Goal: Information Seeking & Learning: Check status

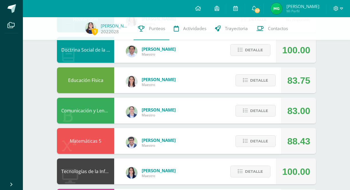
scroll to position [114, 0]
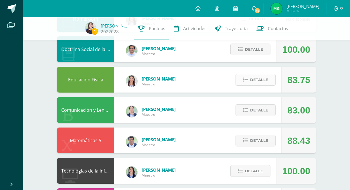
click at [271, 83] on button "Detalle" at bounding box center [255, 80] width 40 height 12
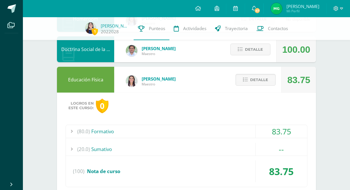
click at [248, 131] on div "(80.0) Formativo" at bounding box center [186, 131] width 241 height 13
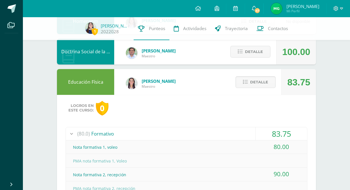
scroll to position [111, 0]
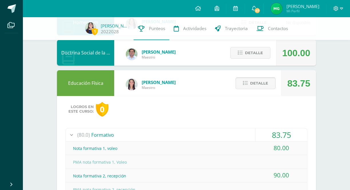
click at [256, 84] on span "Detalle" at bounding box center [259, 83] width 18 height 11
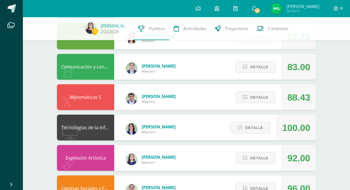
scroll to position [157, 0]
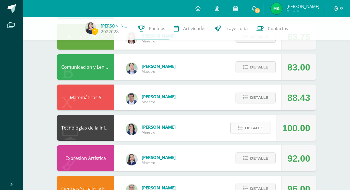
click at [245, 130] on span "Detalle" at bounding box center [254, 127] width 18 height 11
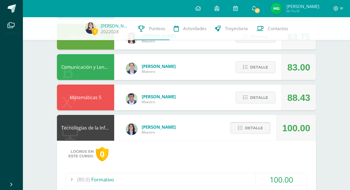
click at [258, 130] on span "Detalle" at bounding box center [254, 127] width 18 height 11
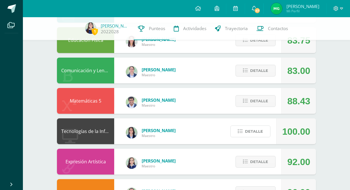
scroll to position [154, 0]
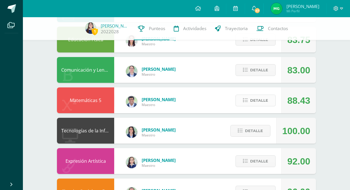
click at [260, 103] on span "Detalle" at bounding box center [259, 100] width 18 height 11
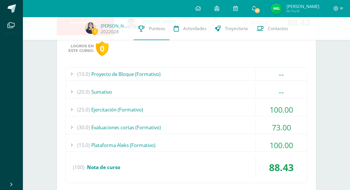
scroll to position [233, 0]
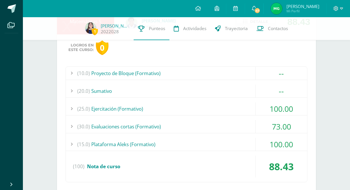
click at [234, 124] on div "(30.0) Evaluaciones cortas (Formativo)" at bounding box center [186, 126] width 241 height 13
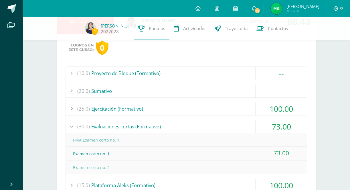
click at [234, 125] on div "(30.0) Evaluaciones cortas (Formativo)" at bounding box center [186, 126] width 241 height 13
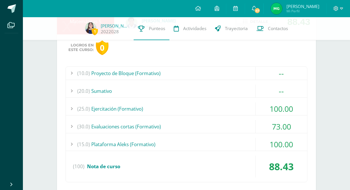
click at [241, 142] on div "(15.0) Plataforma Aleks (Formativo)" at bounding box center [186, 144] width 241 height 13
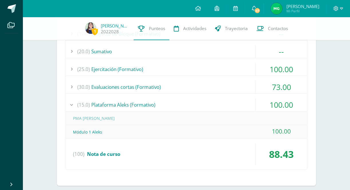
scroll to position [275, 0]
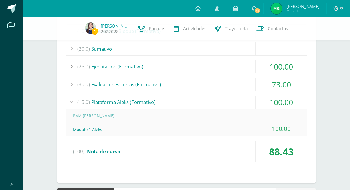
click at [237, 103] on div "(15.0) Plataforma Aleks (Formativo)" at bounding box center [186, 101] width 241 height 13
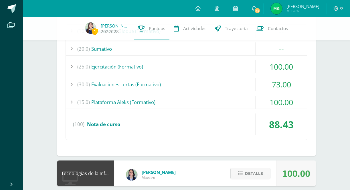
click at [239, 70] on div "(25.0) Ejercitación (Formativo)" at bounding box center [186, 66] width 241 height 13
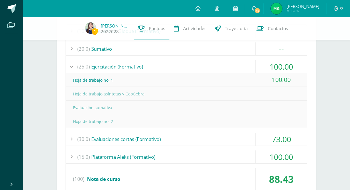
click at [235, 62] on div "(25.0) Ejercitación (Formativo)" at bounding box center [186, 66] width 241 height 13
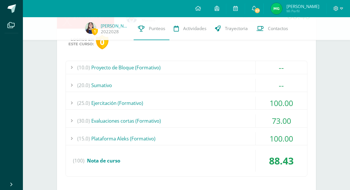
scroll to position [238, 0]
click at [229, 80] on div "(20.0) Sumativo" at bounding box center [186, 85] width 241 height 13
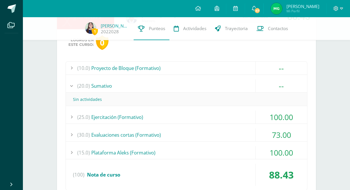
click at [229, 81] on div "(20.0) Sumativo" at bounding box center [186, 85] width 241 height 13
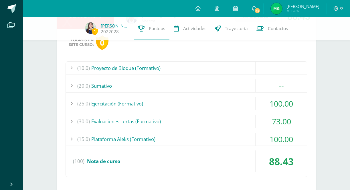
click at [222, 106] on div "(25.0) Ejercitación (Formativo)" at bounding box center [186, 103] width 241 height 13
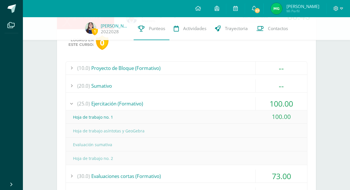
click at [212, 94] on div "(10.0) Proyecto de Bloque (Formativo) -- Proyecto de bloque" at bounding box center [186, 146] width 242 height 170
click at [214, 98] on div "(25.0) Ejercitación (Formativo)" at bounding box center [186, 103] width 241 height 13
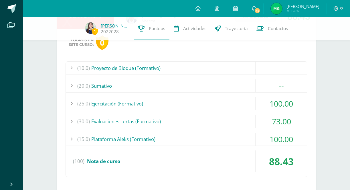
click at [230, 73] on div "(10.0) Proyecto de Bloque (Formativo)" at bounding box center [186, 67] width 241 height 13
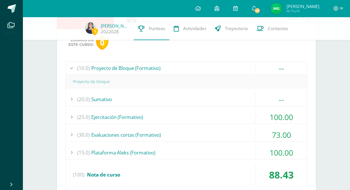
click at [230, 73] on div "(10.0) Proyecto de Bloque (Formativo)" at bounding box center [186, 67] width 241 height 13
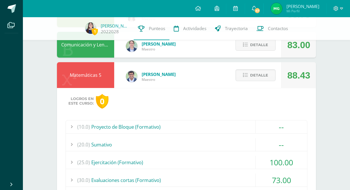
scroll to position [179, 0]
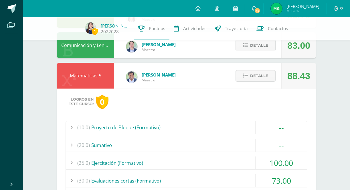
click at [255, 73] on span "Detalle" at bounding box center [259, 75] width 18 height 11
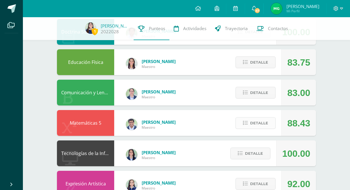
scroll to position [132, 0]
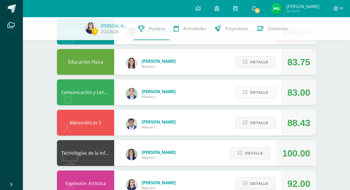
click at [254, 95] on span "Detalle" at bounding box center [259, 92] width 18 height 11
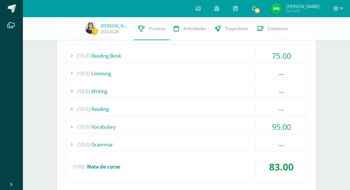
scroll to position [256, 0]
click at [234, 129] on div "(10.0) Vocabulary" at bounding box center [186, 126] width 241 height 13
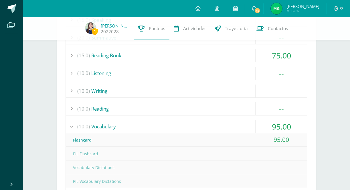
click at [235, 128] on div "(10.0) Vocabulary" at bounding box center [186, 126] width 241 height 13
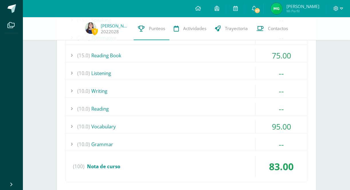
click at [244, 57] on div "(15.0) Reading Book" at bounding box center [186, 55] width 241 height 13
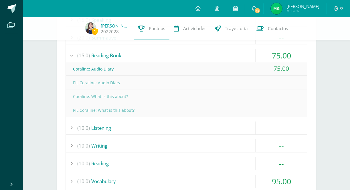
click at [244, 57] on div "(15.0) Reading Book" at bounding box center [186, 55] width 241 height 13
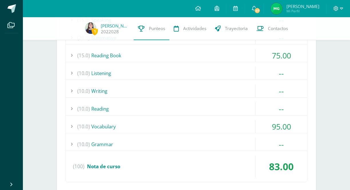
click at [225, 94] on div "(10.0) Writing" at bounding box center [186, 90] width 241 height 13
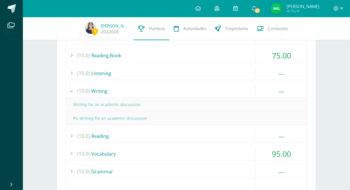
click at [228, 92] on div "(10.0) Writing" at bounding box center [186, 90] width 241 height 13
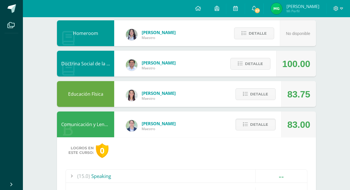
scroll to position [0, 0]
